Goal: Task Accomplishment & Management: Manage account settings

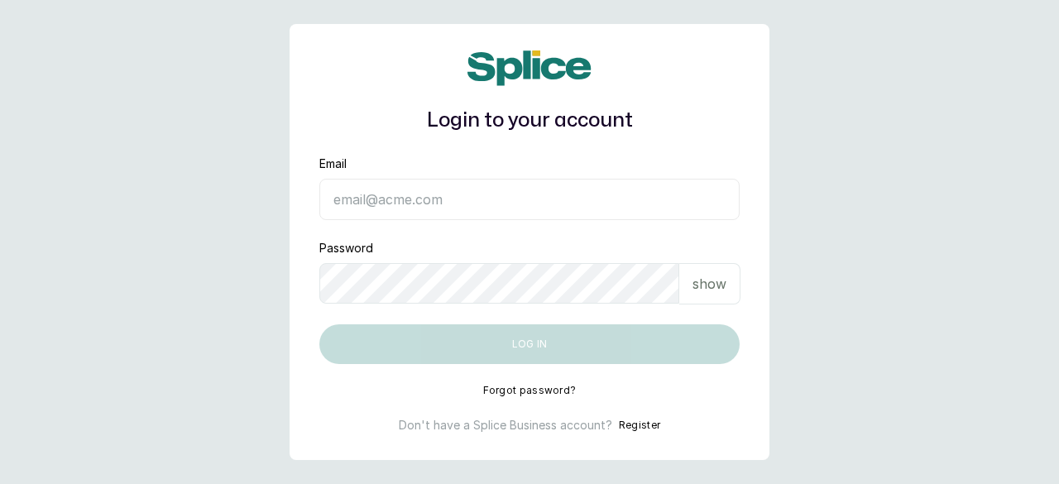
type input "[EMAIL_ADDRESS][DOMAIN_NAME]"
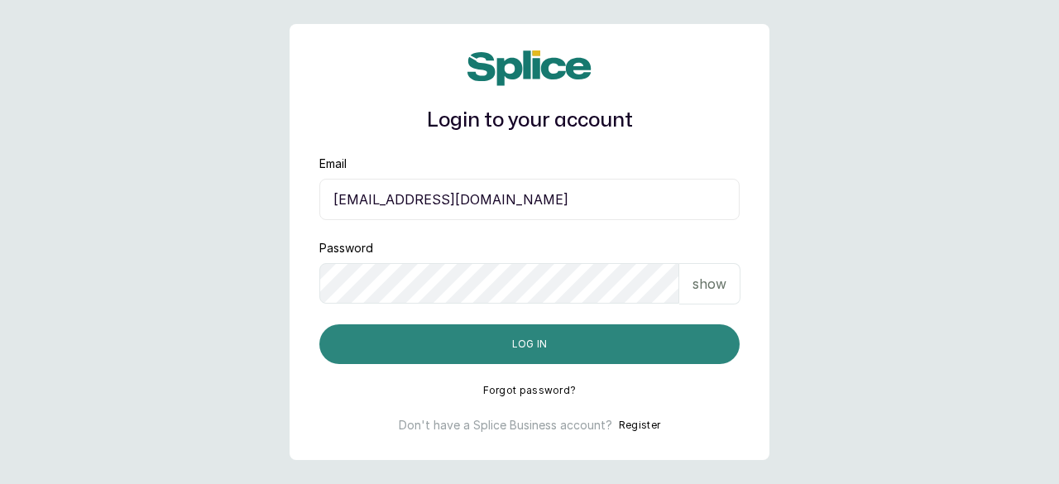
click at [519, 348] on button "Log in" at bounding box center [529, 344] width 420 height 40
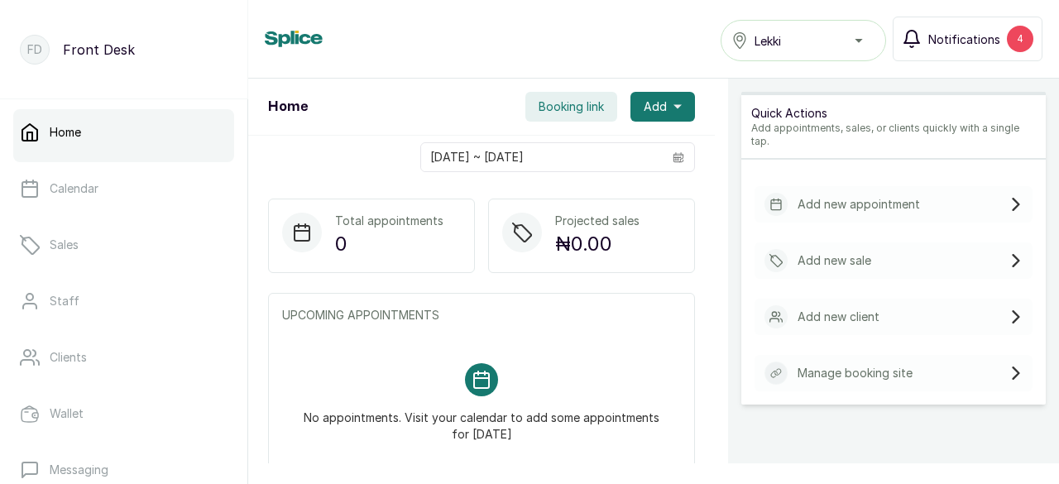
click at [981, 34] on span "Notifications" at bounding box center [964, 39] width 72 height 17
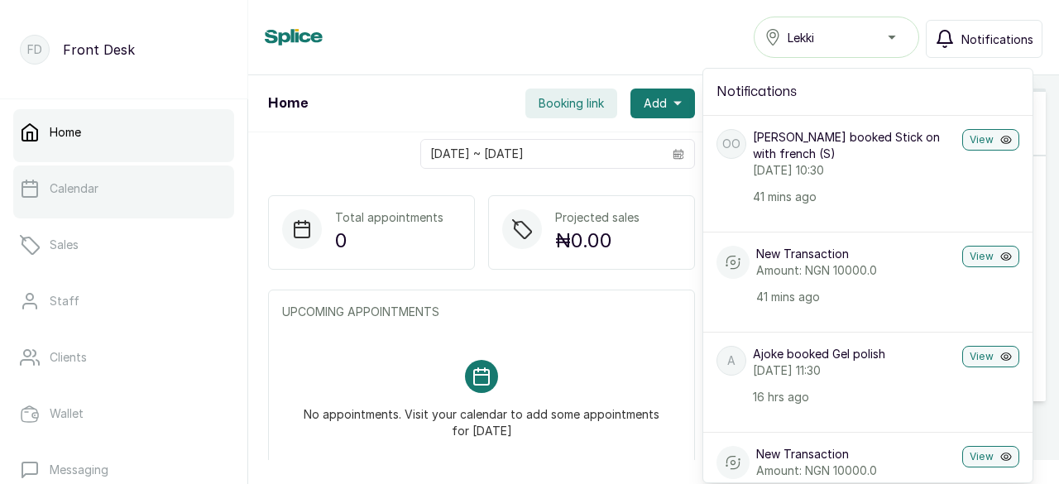
click at [71, 185] on p "Calendar" at bounding box center [74, 188] width 49 height 17
